Goal: Information Seeking & Learning: Learn about a topic

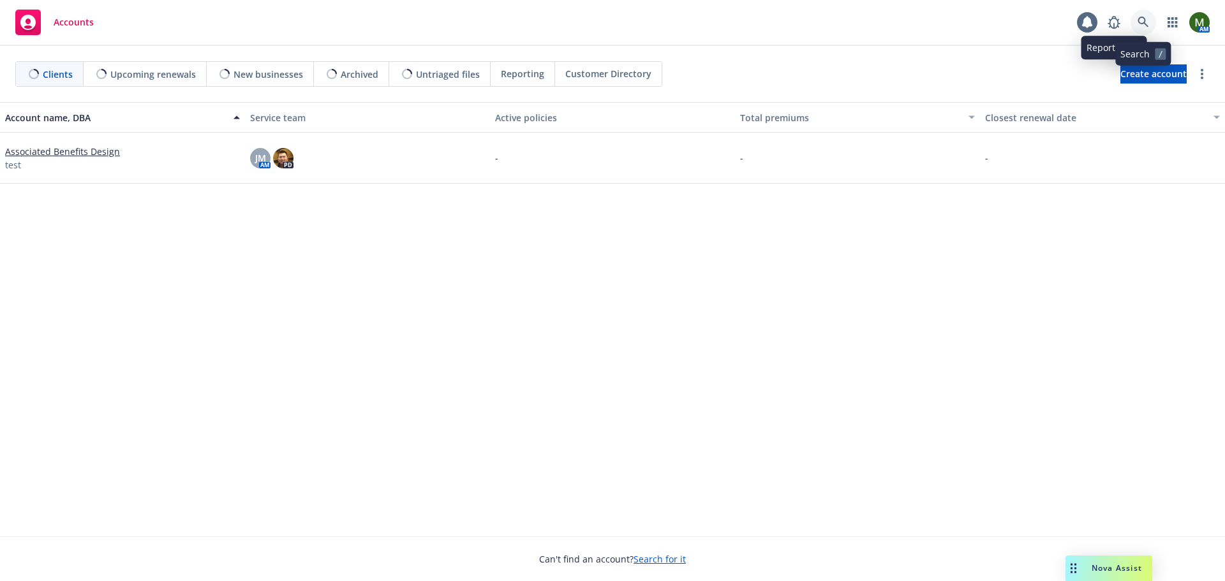
click at [1142, 26] on icon at bounding box center [1142, 22] width 11 height 11
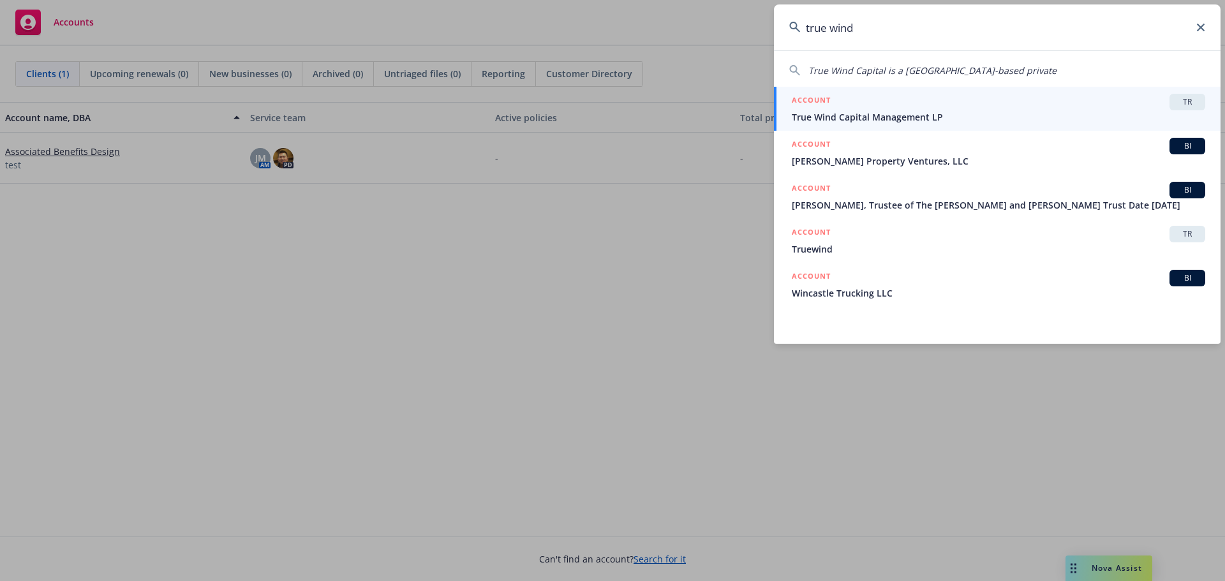
type input "true wind"
click at [872, 115] on span "True Wind Capital Management LP" at bounding box center [998, 116] width 413 height 13
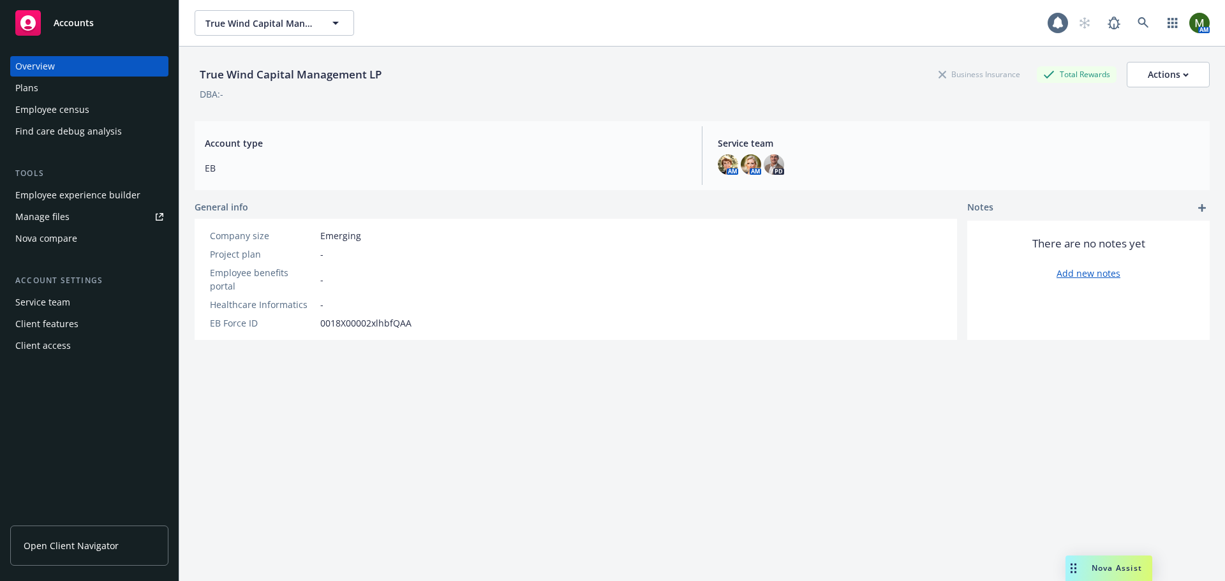
click at [96, 198] on div "Employee experience builder" at bounding box center [77, 195] width 125 height 20
click at [73, 83] on div "Plans" at bounding box center [89, 88] width 148 height 20
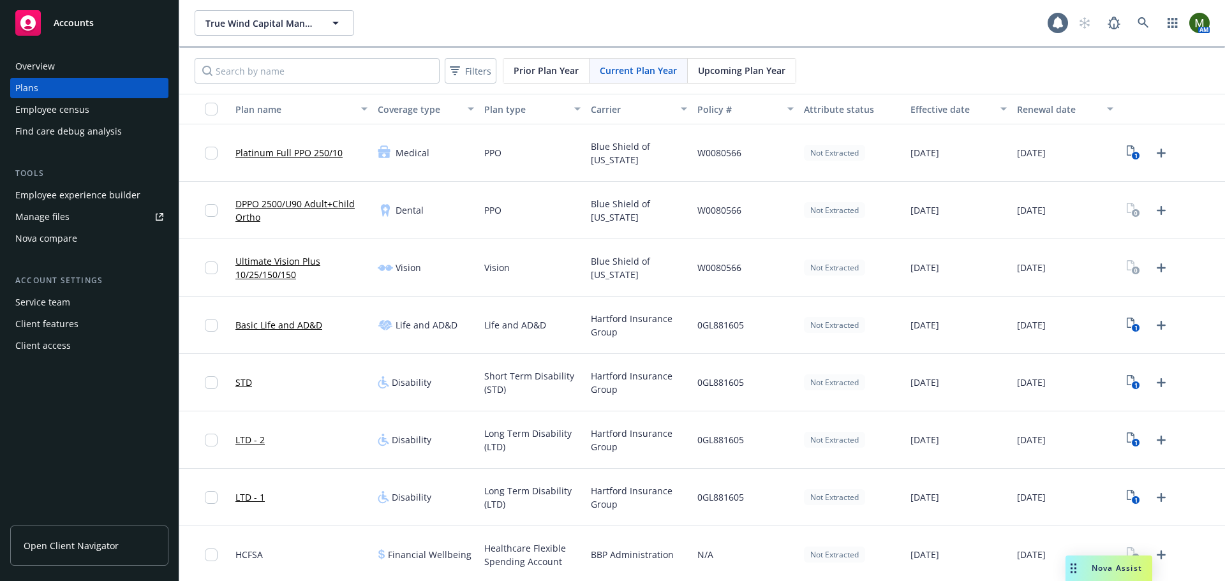
click at [741, 74] on span "Upcoming Plan Year" at bounding box center [741, 70] width 87 height 13
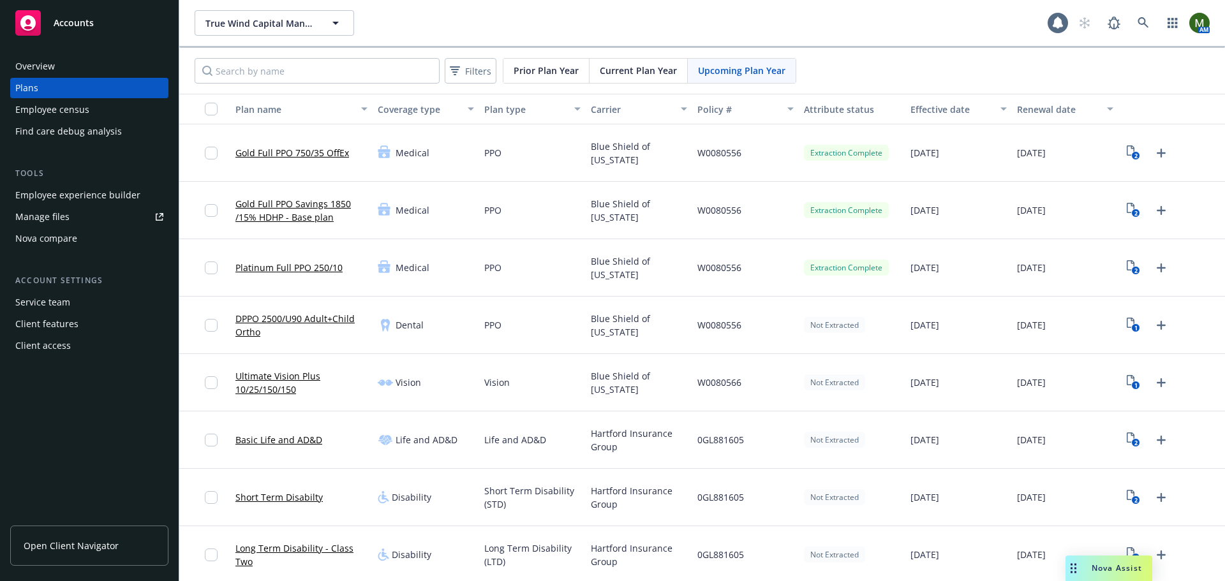
click at [284, 151] on link "Gold Full PPO 750/35 OffEx" at bounding box center [292, 152] width 114 height 13
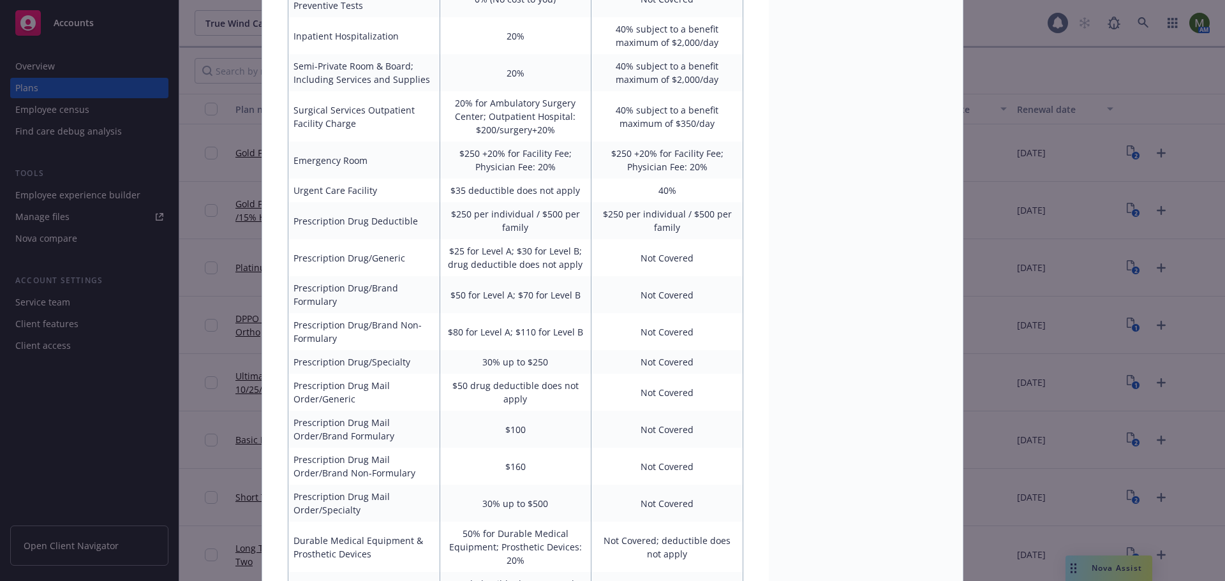
scroll to position [612, 0]
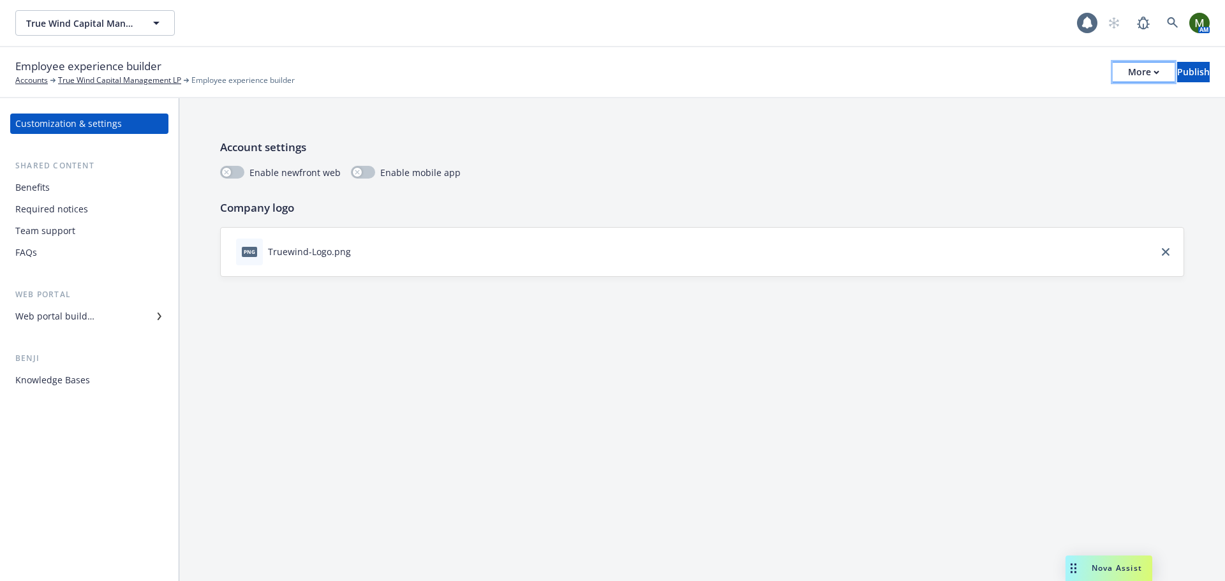
click at [1128, 71] on div "More" at bounding box center [1143, 72] width 31 height 19
click at [1058, 122] on link "Copy portal link" at bounding box center [1038, 127] width 189 height 26
click at [1128, 77] on div "More" at bounding box center [1143, 72] width 31 height 19
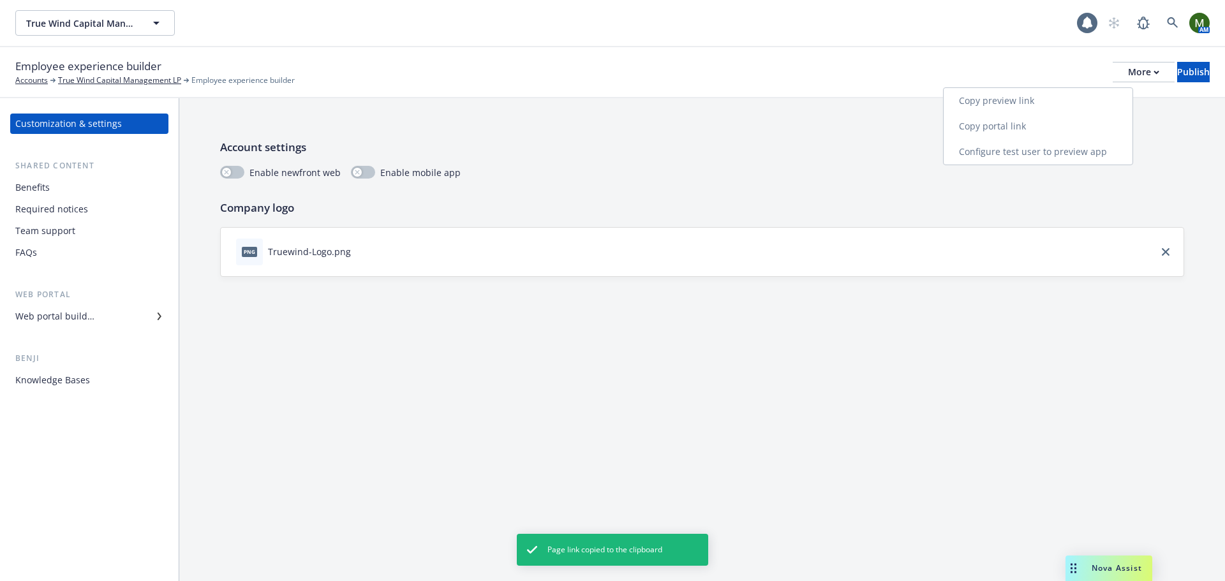
drag, startPoint x: 1083, startPoint y: 100, endPoint x: 1043, endPoint y: 4, distance: 103.5
click at [1083, 100] on link "Copy preview link" at bounding box center [1038, 101] width 189 height 26
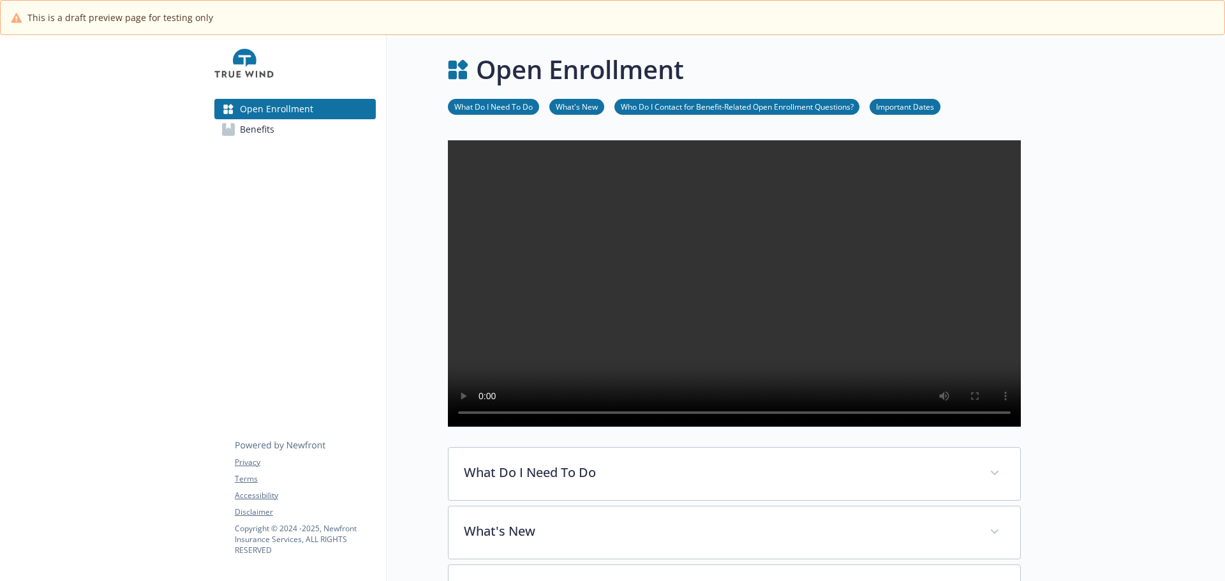
click at [320, 131] on link "Benefits" at bounding box center [294, 129] width 161 height 20
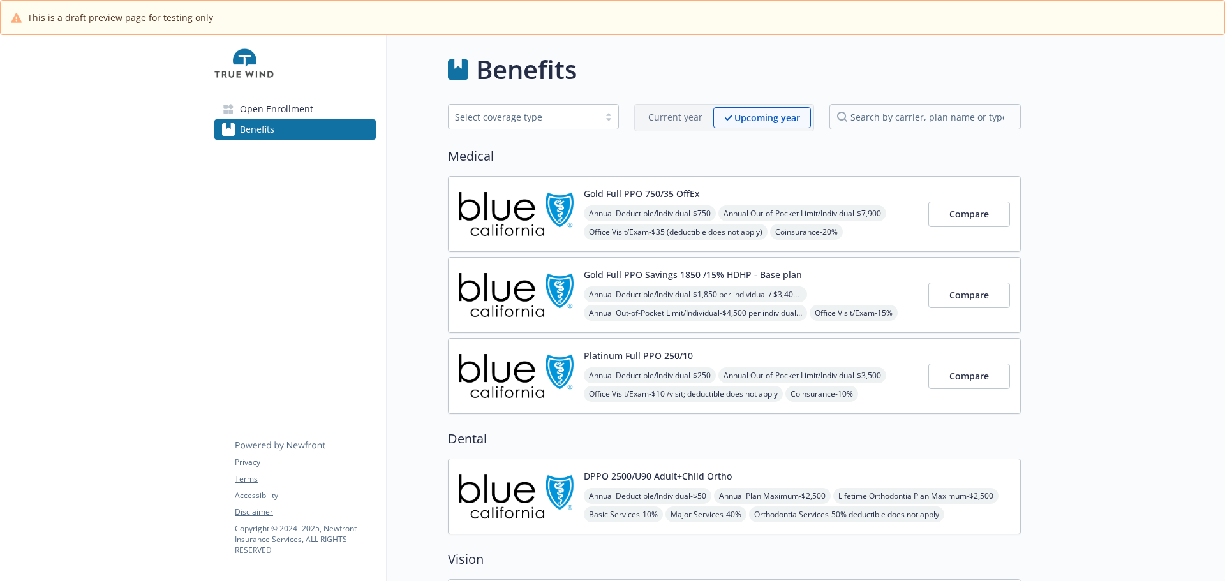
click at [531, 217] on img at bounding box center [516, 214] width 115 height 54
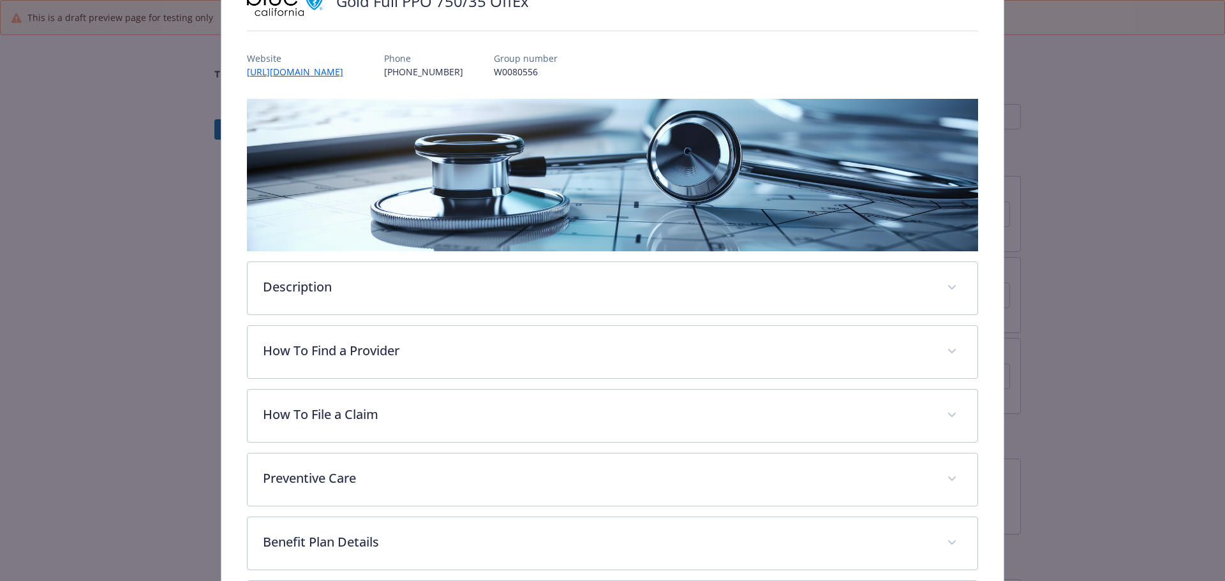
scroll to position [304, 0]
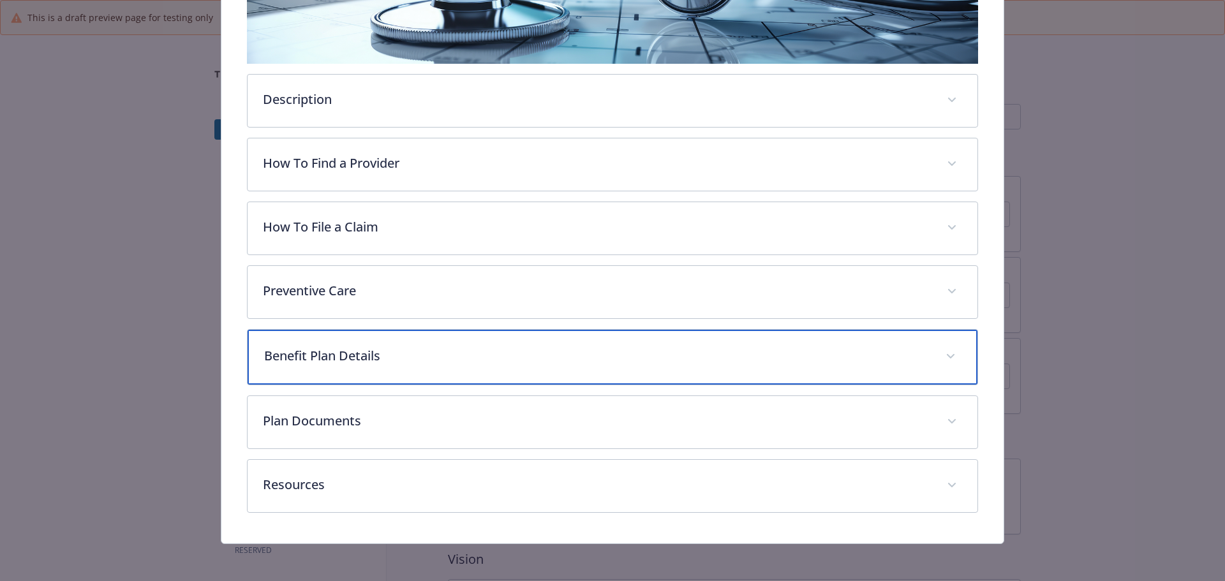
click at [389, 350] on p "Benefit Plan Details" at bounding box center [597, 355] width 667 height 19
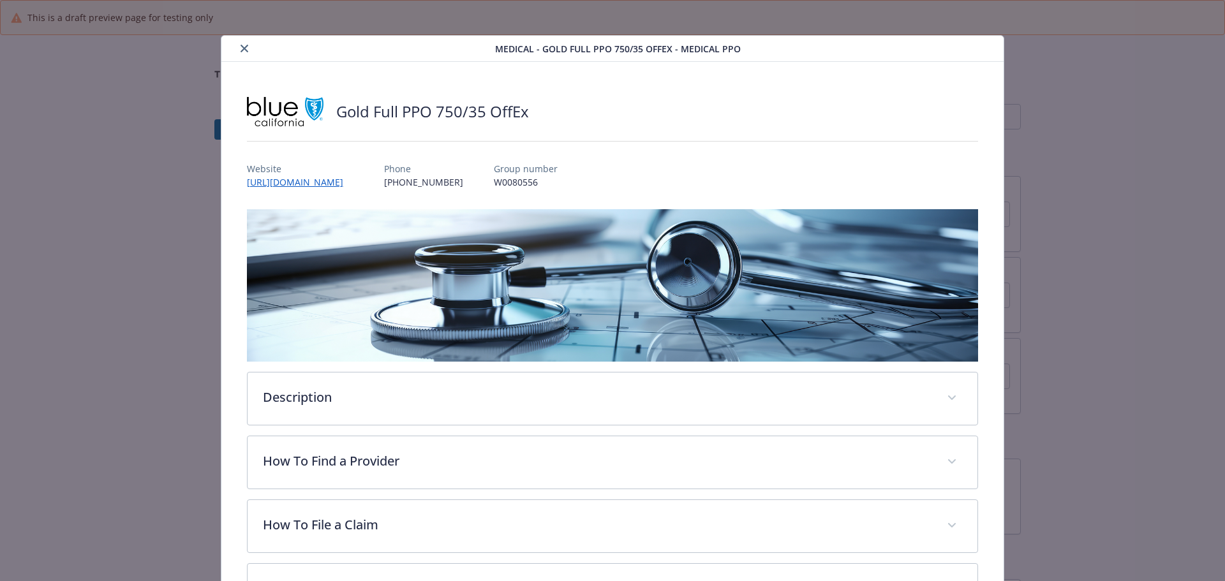
scroll to position [0, 0]
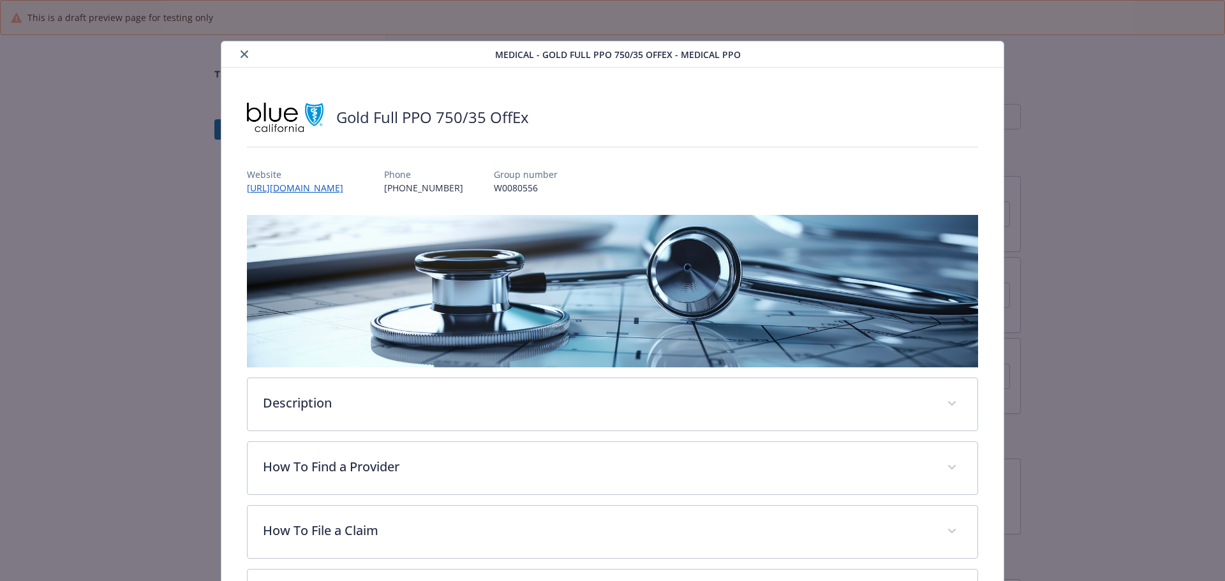
click at [247, 58] on button "close" at bounding box center [244, 54] width 15 height 15
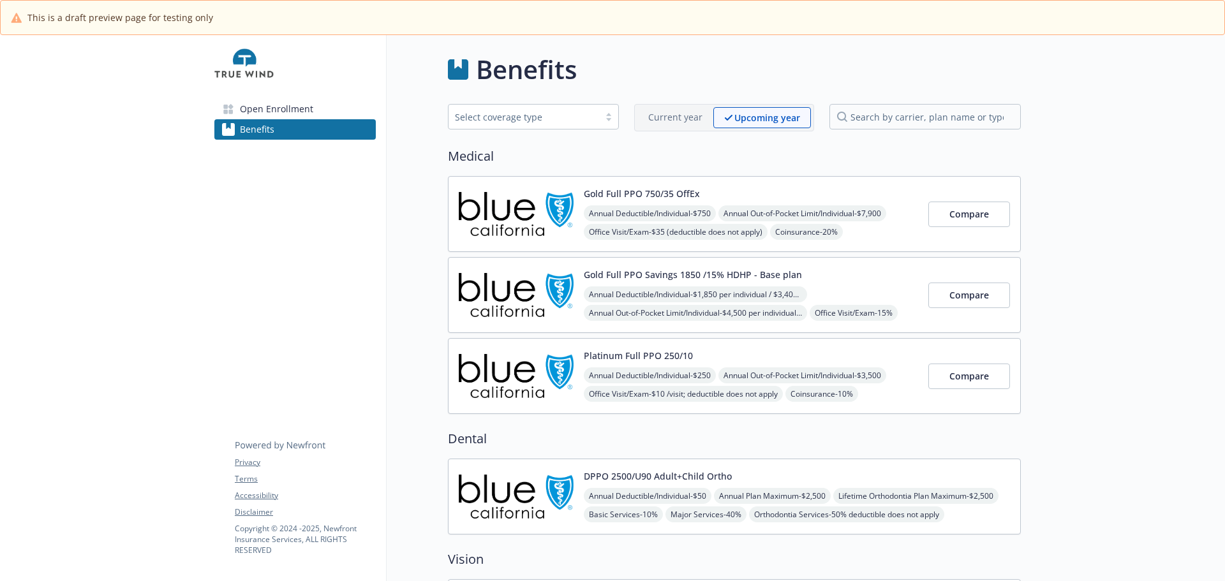
click at [555, 225] on img at bounding box center [516, 214] width 115 height 54
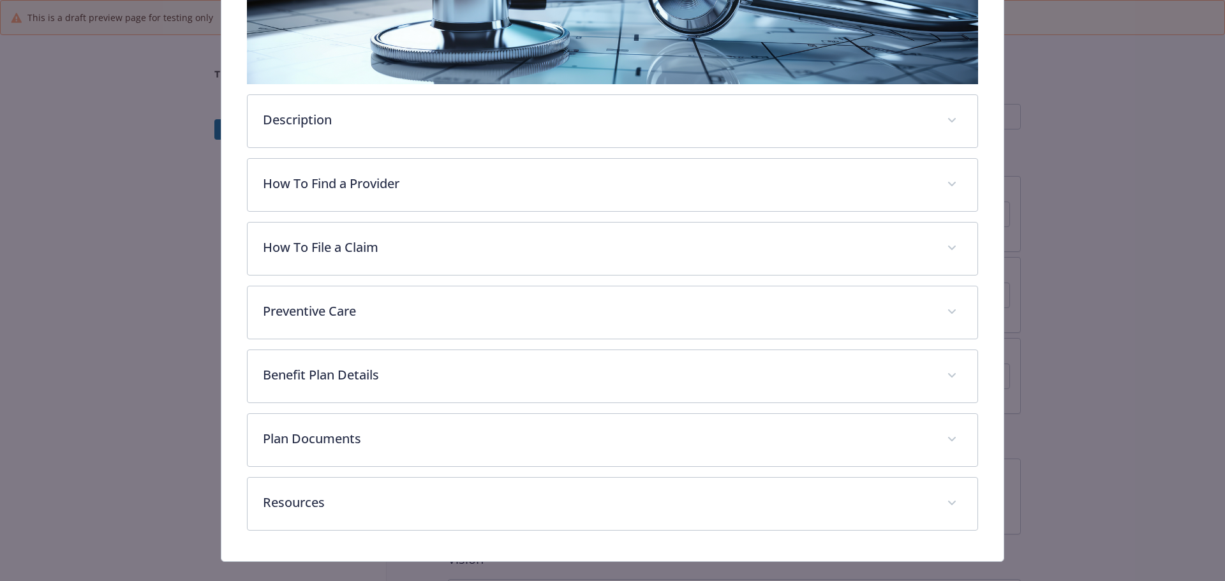
scroll to position [293, 0]
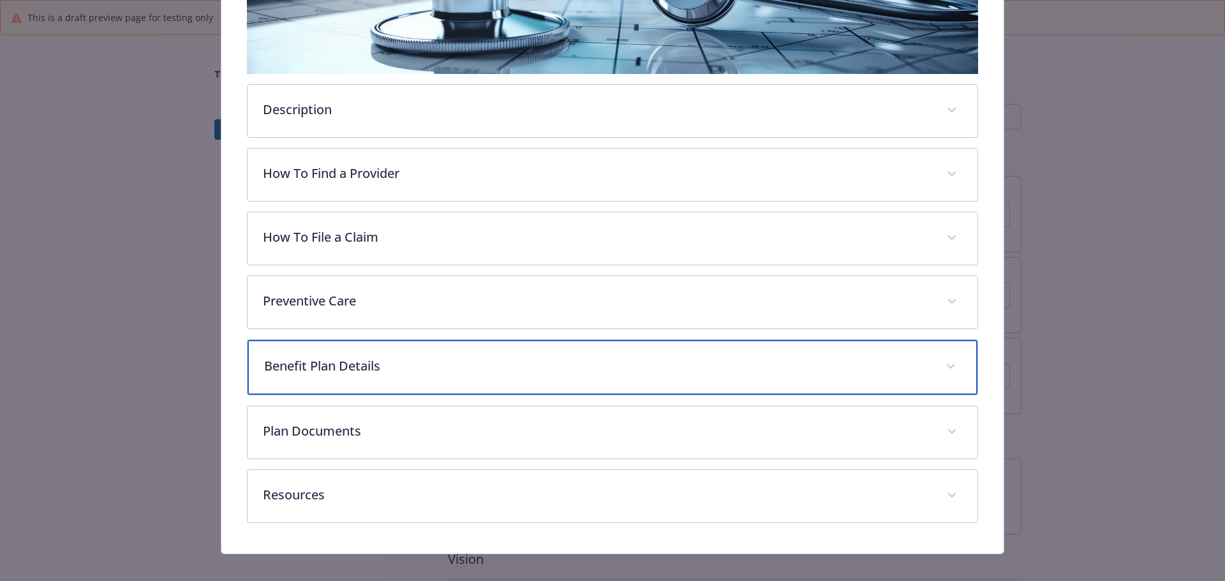
click at [404, 364] on p "Benefit Plan Details" at bounding box center [597, 366] width 667 height 19
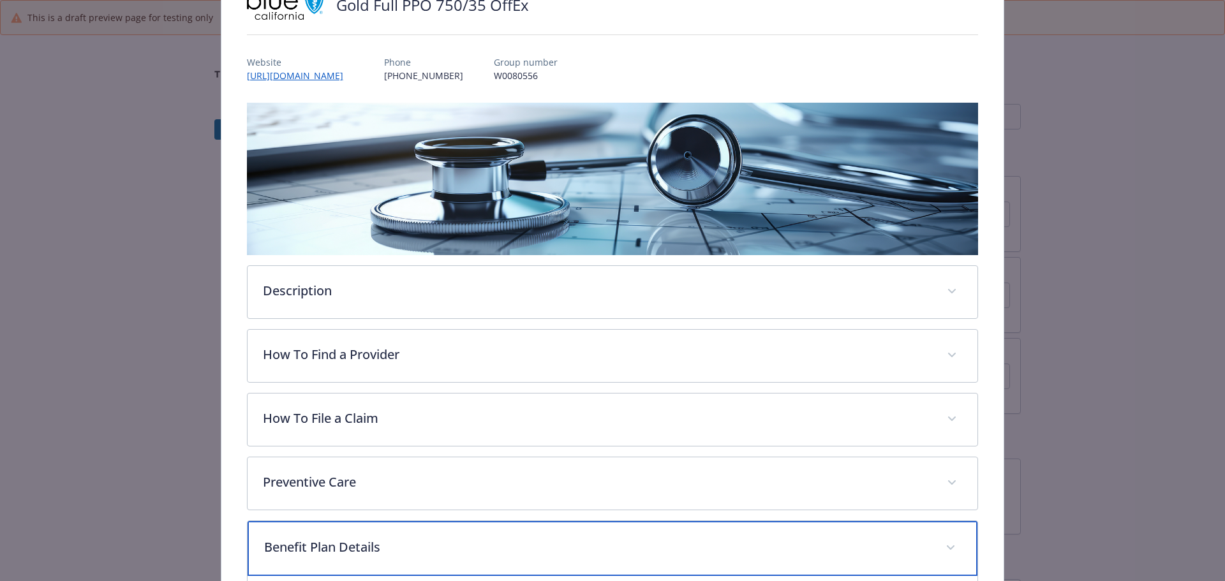
scroll to position [0, 0]
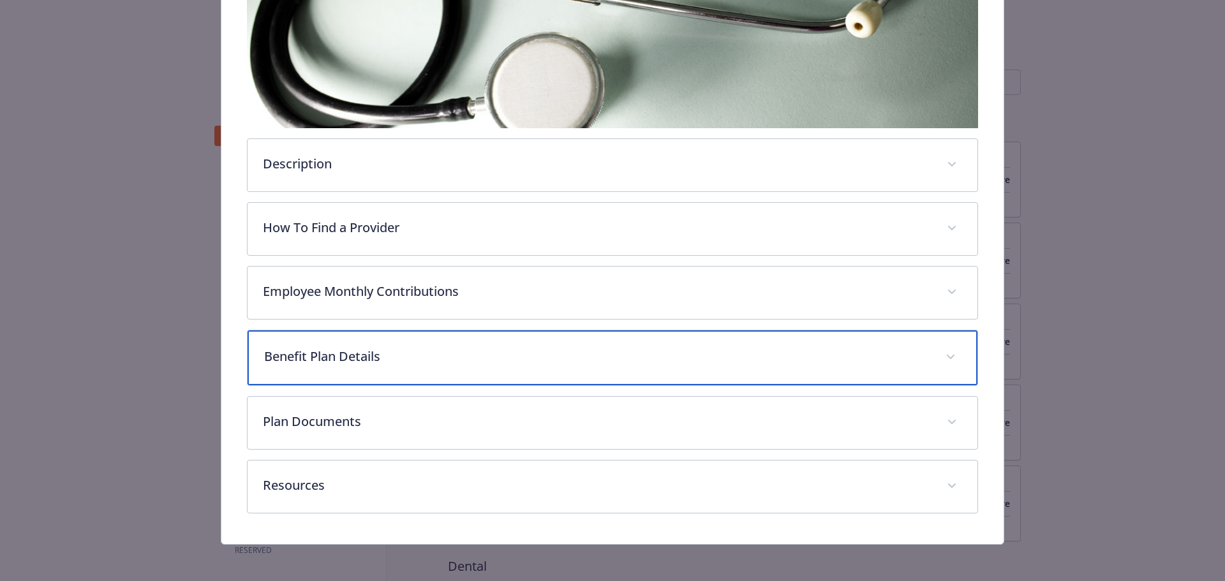
click at [318, 361] on p "Benefit Plan Details" at bounding box center [597, 356] width 667 height 19
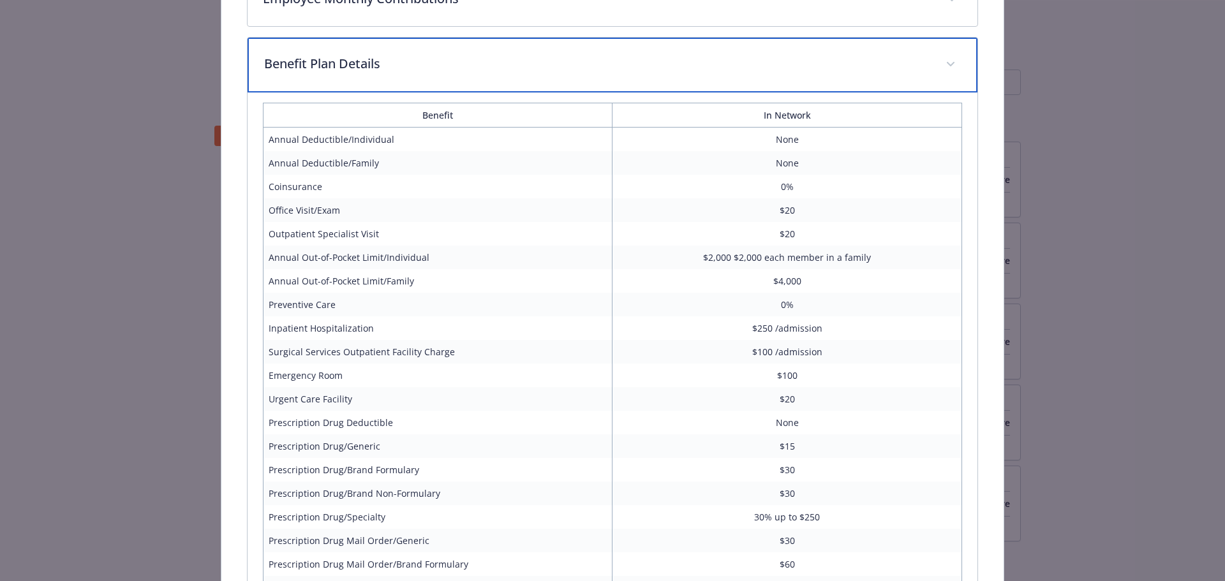
scroll to position [826, 0]
